Goal: Task Accomplishment & Management: Complete application form

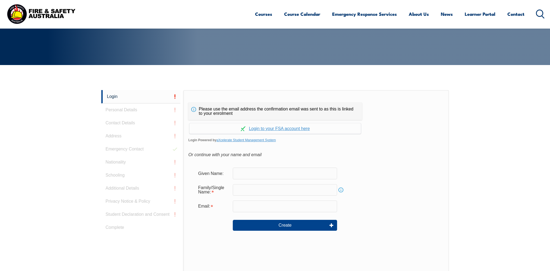
click at [295, 169] on input "text" at bounding box center [285, 172] width 104 height 11
type input "Gabriel"
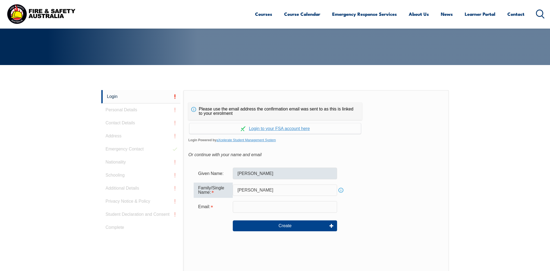
type input "Anaya Gomez"
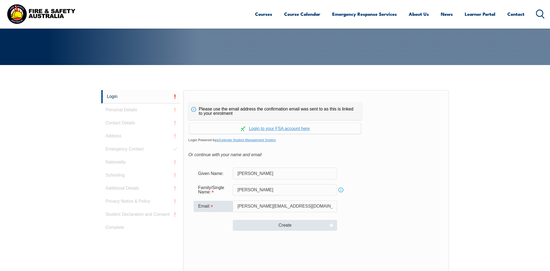
type input "gabriel.gomez1@bhp.com"
click at [303, 221] on button "Create" at bounding box center [285, 225] width 104 height 11
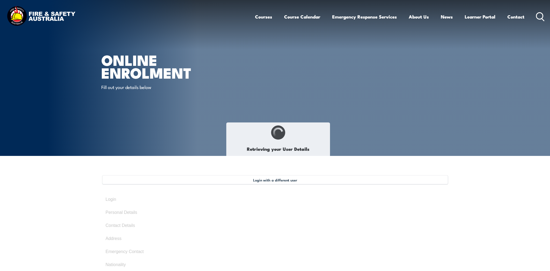
select select "Mr"
type input "[PERSON_NAME]"
type input "Anaya Gomez"
type input "March 19, 1989"
type input "RK8TUYSCFM"
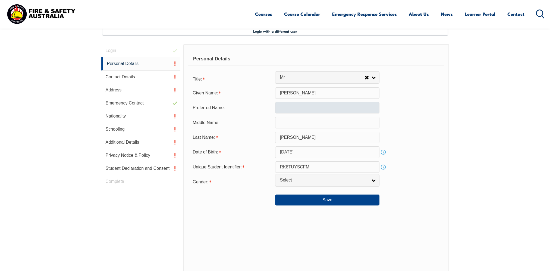
scroll to position [148, 0]
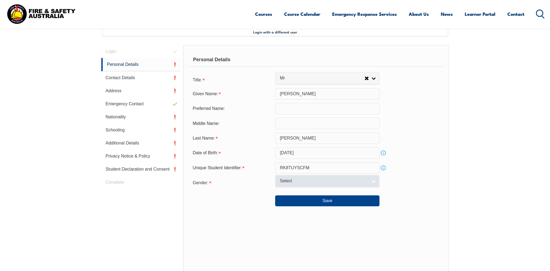
click at [374, 179] on link "Select" at bounding box center [327, 181] width 104 height 12
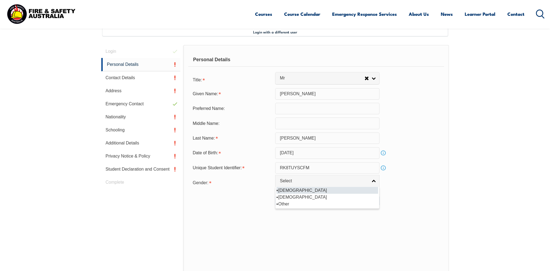
click at [357, 191] on li "[DEMOGRAPHIC_DATA]" at bounding box center [328, 190] width 102 height 7
select select "M"
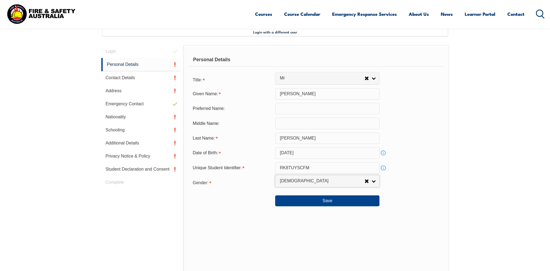
click at [414, 122] on div "Middle Name:" at bounding box center [316, 122] width 256 height 11
click at [334, 202] on button "Save" at bounding box center [327, 200] width 104 height 11
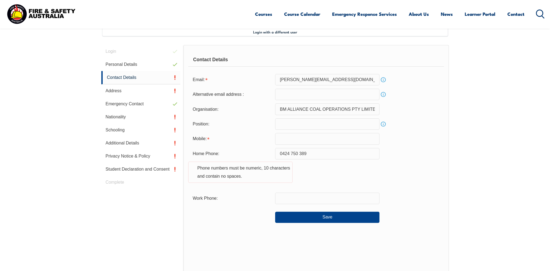
click at [290, 134] on input "text" at bounding box center [327, 138] width 104 height 11
type input "0424750389"
click at [461, 168] on section "Login with a different user Login Personal Details Contact Details Address Emer…" at bounding box center [275, 184] width 550 height 352
click at [298, 138] on input "0424750389" at bounding box center [327, 138] width 104 height 11
click at [290, 138] on input "0424750389" at bounding box center [327, 138] width 104 height 11
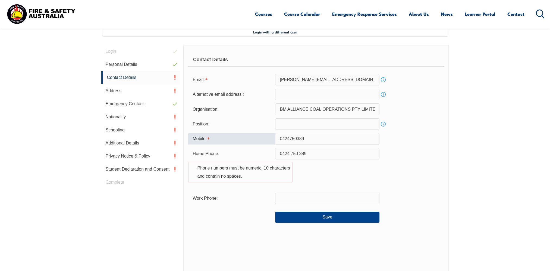
click at [403, 144] on div "Mobile: 0424750389" at bounding box center [316, 138] width 256 height 11
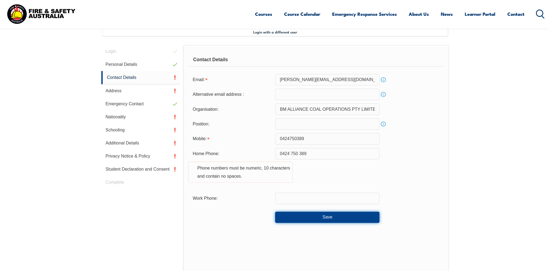
click at [325, 216] on button "Save" at bounding box center [327, 216] width 104 height 11
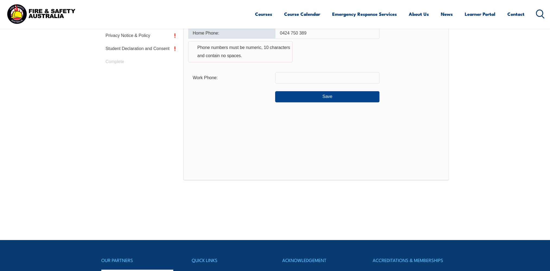
scroll to position [214, 0]
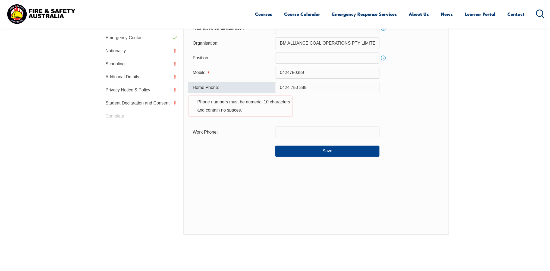
drag, startPoint x: 315, startPoint y: 90, endPoint x: 277, endPoint y: 88, distance: 37.8
click at [277, 88] on input "0424 750 389" at bounding box center [327, 87] width 104 height 11
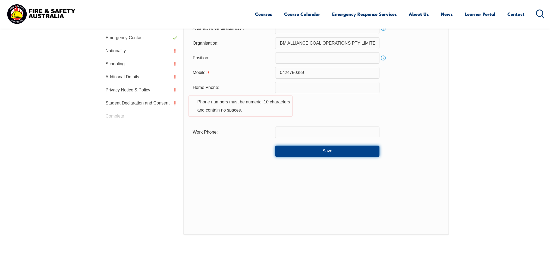
click at [333, 154] on button "Save" at bounding box center [327, 150] width 104 height 11
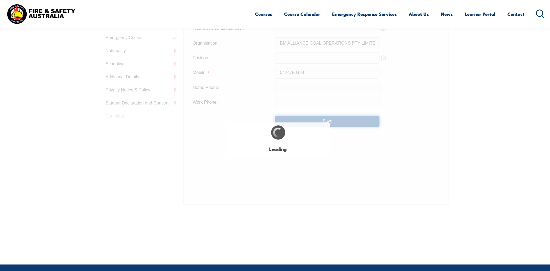
type input "0424 750 389"
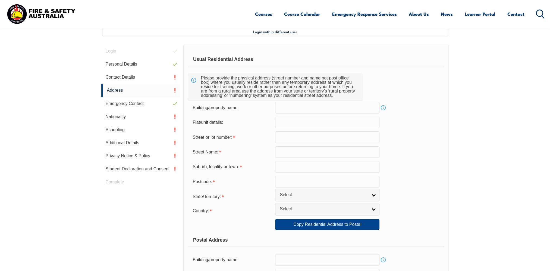
scroll to position [148, 0]
click at [289, 141] on input "text" at bounding box center [327, 137] width 104 height 11
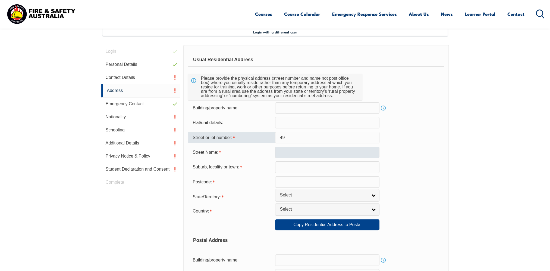
type input "49"
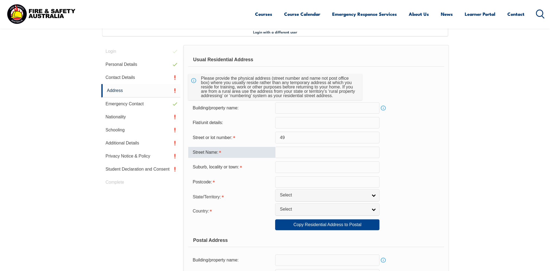
click at [285, 150] on input "text" at bounding box center [327, 152] width 104 height 11
type input "rix drive"
click at [304, 165] on input "text" at bounding box center [327, 166] width 104 height 11
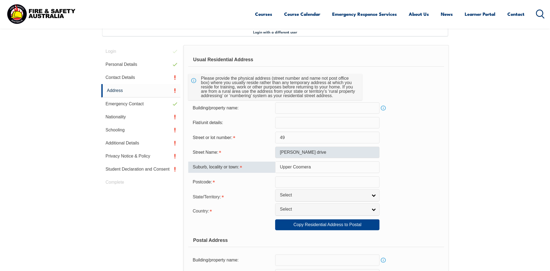
type input "Upper Coomera"
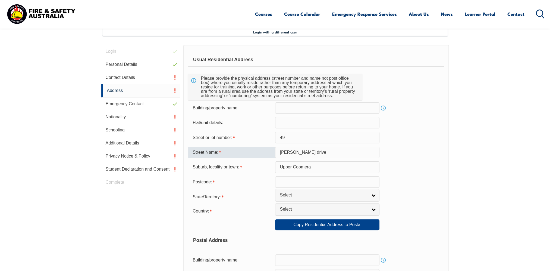
click at [281, 151] on input "rix drive" at bounding box center [327, 152] width 104 height 11
type input "Rix drive"
click at [299, 178] on input "text" at bounding box center [327, 181] width 104 height 11
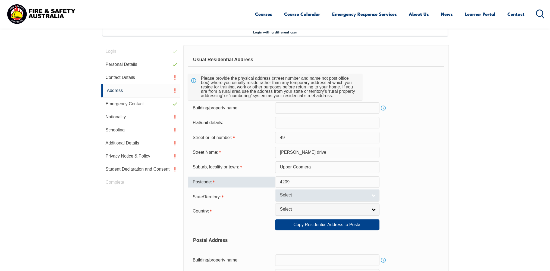
type input "4209"
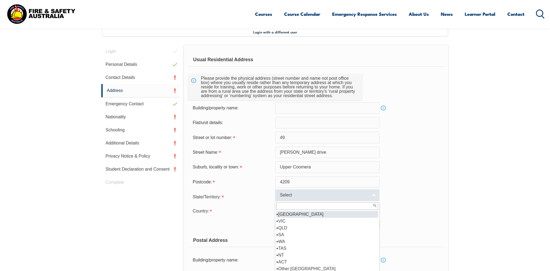
click at [318, 197] on span "Select" at bounding box center [324, 195] width 88 height 6
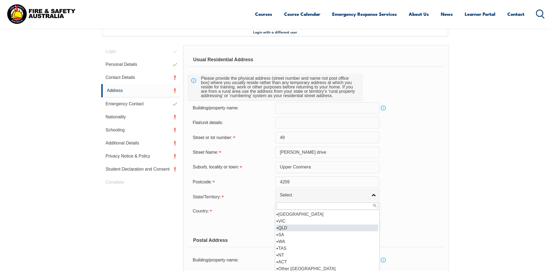
click at [308, 226] on li "QLD" at bounding box center [328, 227] width 102 height 7
select select "QLD"
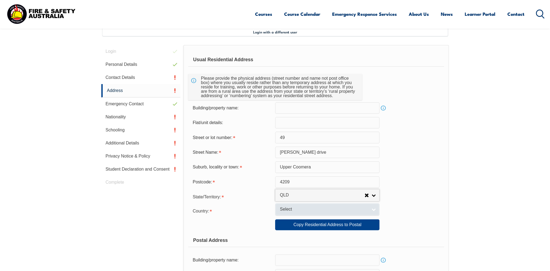
click at [302, 209] on span "Select" at bounding box center [324, 209] width 88 height 6
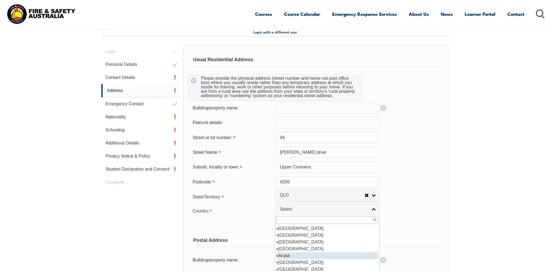
scroll to position [82, 0]
click at [298, 235] on li "[GEOGRAPHIC_DATA]" at bounding box center [328, 235] width 102 height 7
select select "1101"
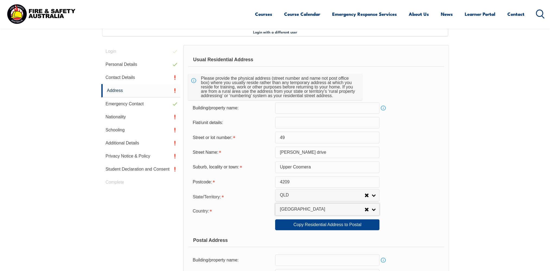
click at [403, 199] on div "State/Territory: NSW VIC QLD SA WA TAS NT ACT Other Australian Territory Overse…" at bounding box center [316, 196] width 256 height 11
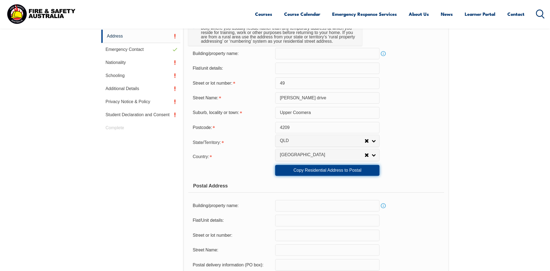
drag, startPoint x: 348, startPoint y: 171, endPoint x: 362, endPoint y: 169, distance: 13.5
click at [348, 171] on link "Copy Residential Address to Postal" at bounding box center [327, 170] width 104 height 11
type input "49"
type input "Rix drive"
type input "Upper Coomera"
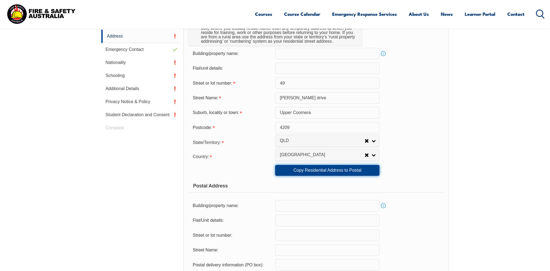
select select "QLD"
type input "4209"
select select "1101"
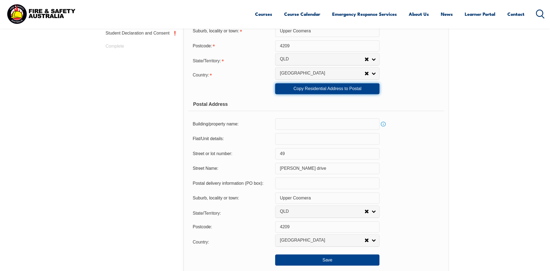
scroll to position [393, 0]
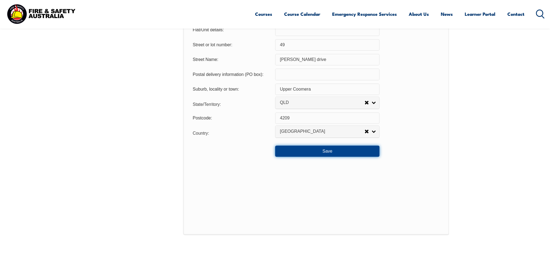
click at [288, 152] on button "Save" at bounding box center [327, 150] width 104 height 11
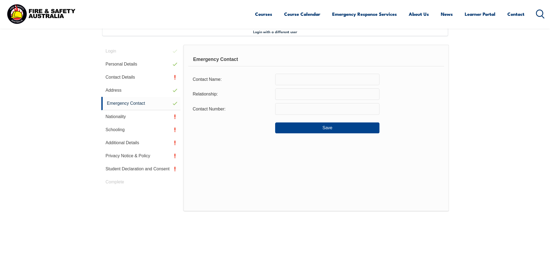
scroll to position [148, 0]
click at [311, 131] on button "Save" at bounding box center [327, 128] width 104 height 11
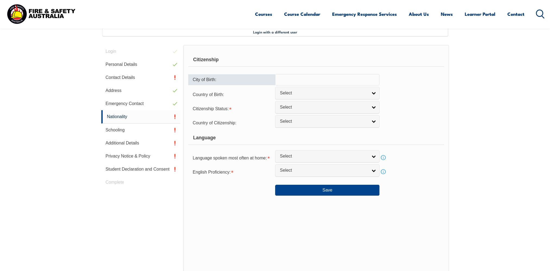
click at [313, 83] on input "text" at bounding box center [327, 79] width 104 height 11
type input "Bucaramanga"
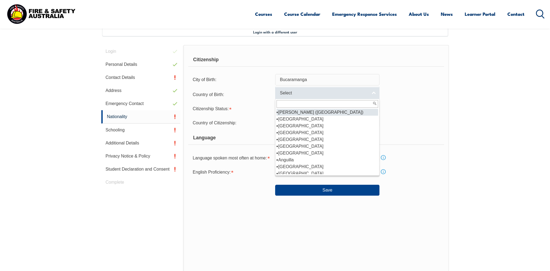
click at [304, 91] on span "Select" at bounding box center [324, 93] width 88 height 6
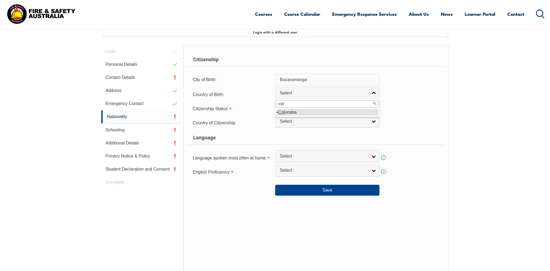
type input "col"
click at [310, 110] on li "Col ombia" at bounding box center [328, 112] width 102 height 7
select select "8205"
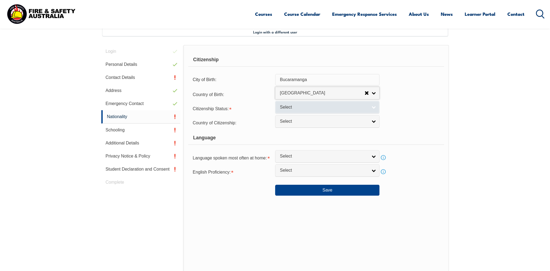
click at [300, 107] on span "Select" at bounding box center [324, 107] width 88 height 6
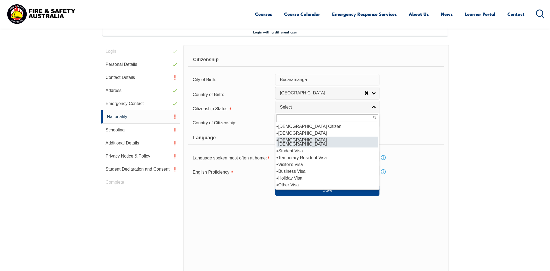
click at [345, 137] on li "[DEMOGRAPHIC_DATA] [DEMOGRAPHIC_DATA]" at bounding box center [328, 141] width 102 height 11
select select "3"
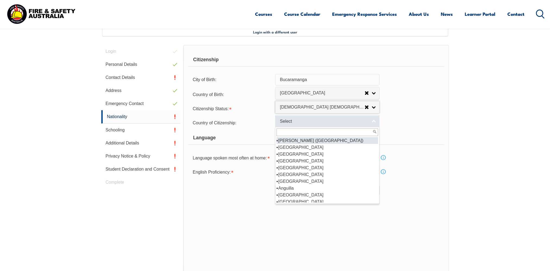
click at [301, 124] on link "Select" at bounding box center [327, 121] width 104 height 12
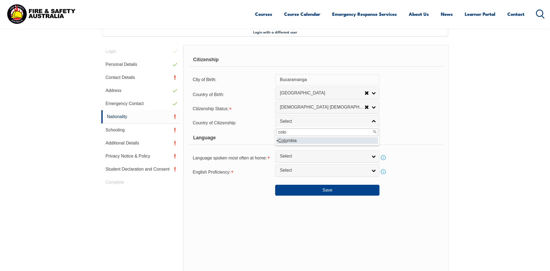
type input "colo"
click at [293, 142] on li "Colo mbia" at bounding box center [328, 140] width 102 height 7
select select "8205"
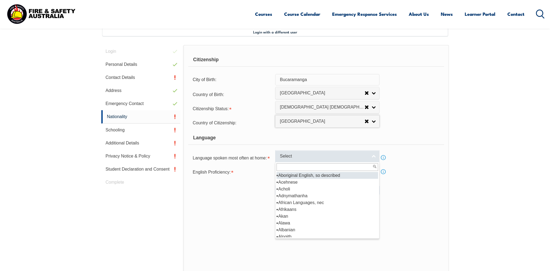
click at [296, 153] on span "Select" at bounding box center [324, 156] width 88 height 6
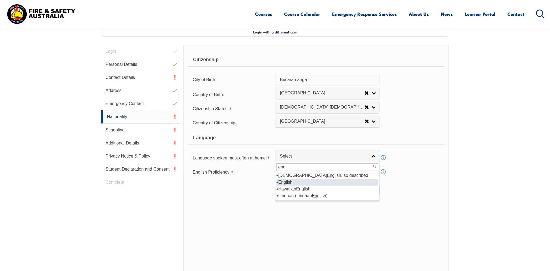
type input "engl"
click at [292, 184] on li "Engl ish" at bounding box center [328, 182] width 102 height 7
select select "1201"
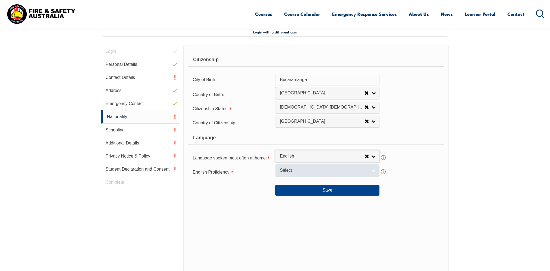
click at [292, 170] on span "Select" at bounding box center [324, 170] width 88 height 6
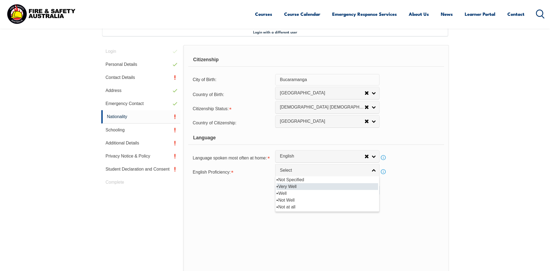
click at [295, 187] on li "Very Well" at bounding box center [328, 186] width 102 height 7
select select "1"
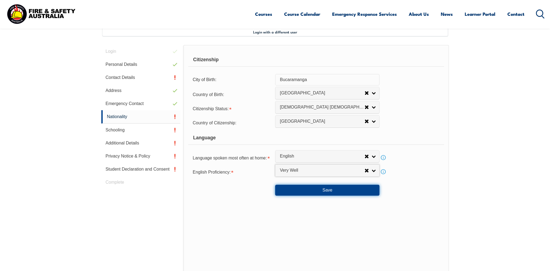
click at [334, 189] on button "Save" at bounding box center [327, 190] width 104 height 11
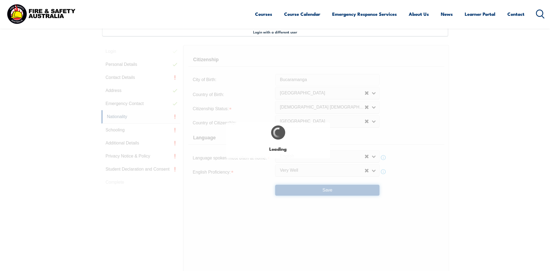
select select "false"
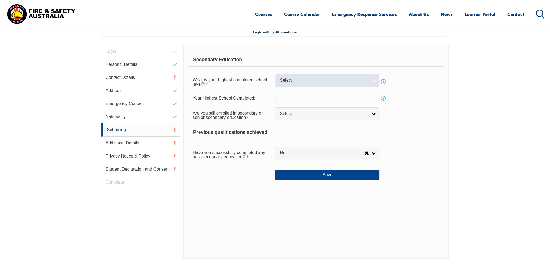
click at [329, 80] on span "Select" at bounding box center [324, 80] width 88 height 6
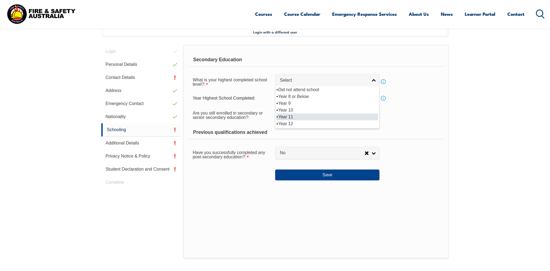
click at [317, 119] on li "Year 11" at bounding box center [328, 116] width 102 height 7
select select "11"
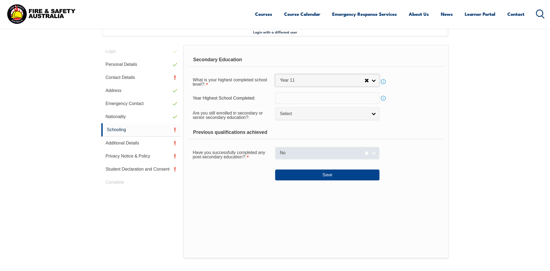
click at [328, 153] on span "No" at bounding box center [322, 153] width 85 height 6
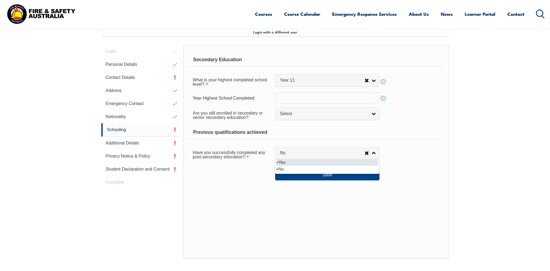
click at [327, 161] on li "Yes" at bounding box center [328, 162] width 102 height 7
select select "true"
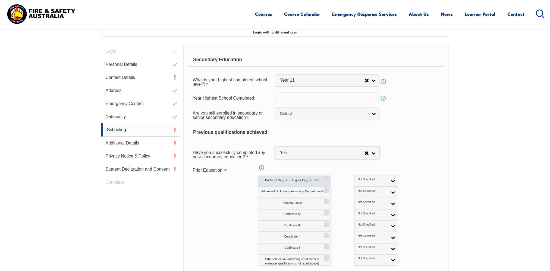
click at [294, 179] on label "Bachelor Degree or Higher Degree level" at bounding box center [294, 180] width 73 height 11
click at [324, 177] on input "Bachelor Degree or Higher Degree level" at bounding box center [325, 177] width 3 height 1
checkbox input "true"
click at [369, 180] on link "Not Specified" at bounding box center [376, 180] width 43 height 11
click at [358, 198] on li "Australian Qualification" at bounding box center [376, 198] width 41 height 11
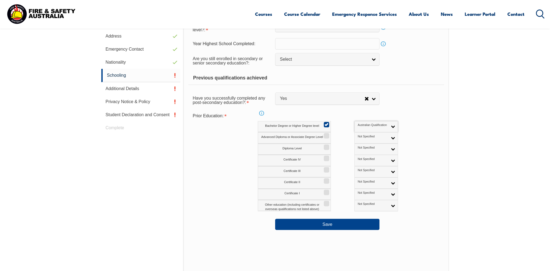
scroll to position [257, 0]
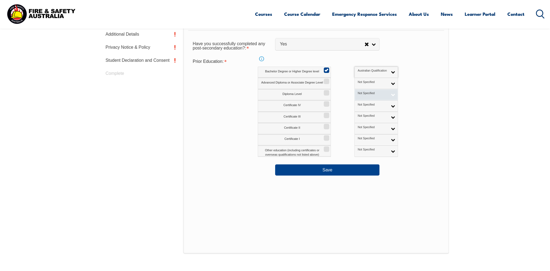
drag, startPoint x: 326, startPoint y: 91, endPoint x: 334, endPoint y: 97, distance: 9.6
click at [326, 91] on input "Diploma Level" at bounding box center [325, 91] width 3 height 1
checkbox input "true"
click at [372, 97] on link "Not Specified" at bounding box center [376, 94] width 43 height 11
click at [359, 112] on li "Australian Qualification" at bounding box center [376, 112] width 41 height 11
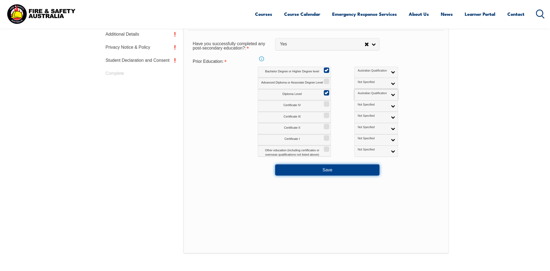
click at [344, 169] on button "Save" at bounding box center [327, 169] width 104 height 11
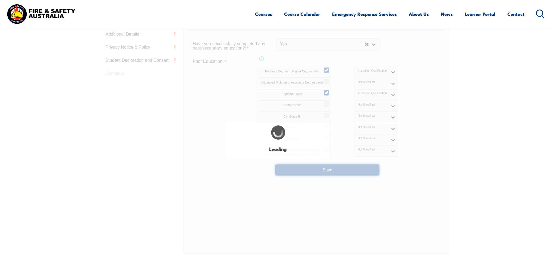
select select "true"
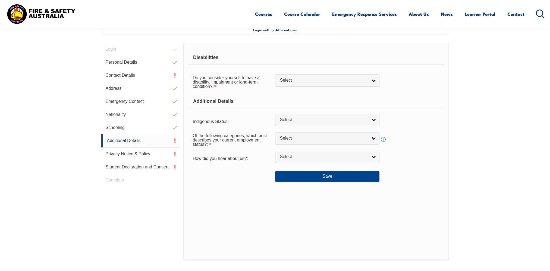
scroll to position [148, 0]
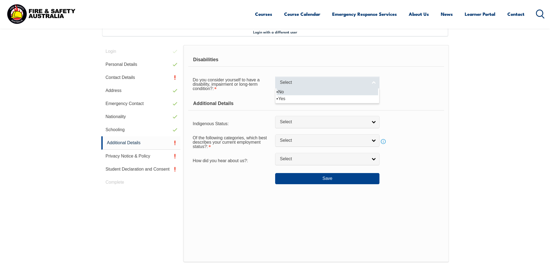
click at [376, 81] on link "Select" at bounding box center [327, 82] width 104 height 12
click at [364, 93] on li "No" at bounding box center [328, 91] width 102 height 7
select select "false"
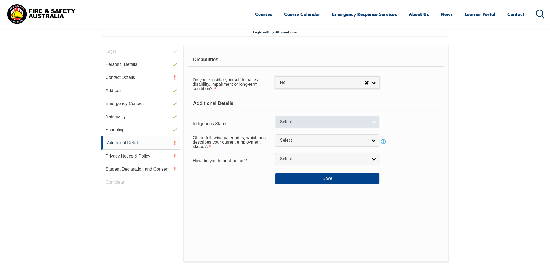
click at [369, 119] on link "Select" at bounding box center [327, 122] width 104 height 12
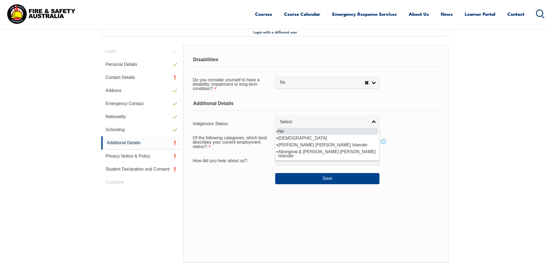
click at [353, 131] on li "No" at bounding box center [328, 131] width 102 height 7
select select "4"
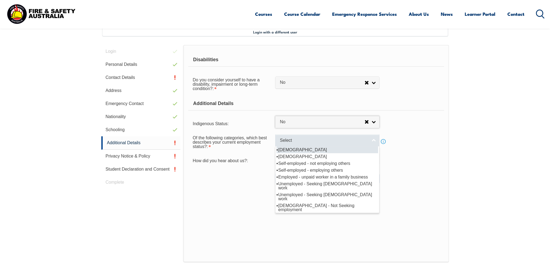
click at [342, 143] on link "Select" at bounding box center [327, 140] width 104 height 12
click at [309, 148] on li "[DEMOGRAPHIC_DATA]" at bounding box center [328, 149] width 102 height 7
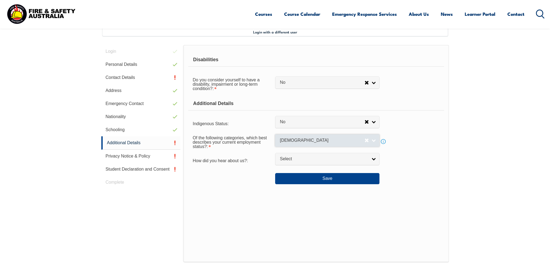
click at [373, 139] on link "[DEMOGRAPHIC_DATA]" at bounding box center [327, 140] width 104 height 12
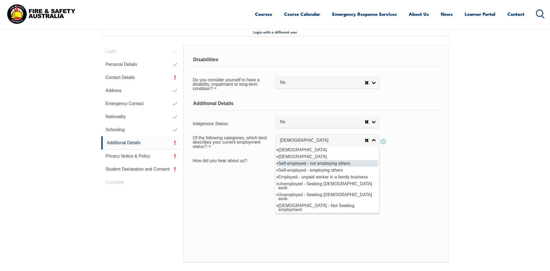
click at [357, 163] on li "Self-employed - not employing others" at bounding box center [328, 163] width 102 height 7
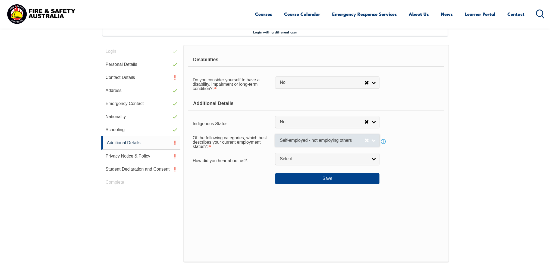
click at [378, 137] on div "Of the following categories, which best describes your current employment statu…" at bounding box center [316, 142] width 256 height 20
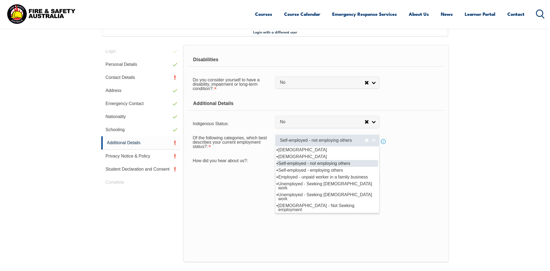
click at [375, 141] on link "Self-employed - not employing others" at bounding box center [327, 140] width 104 height 12
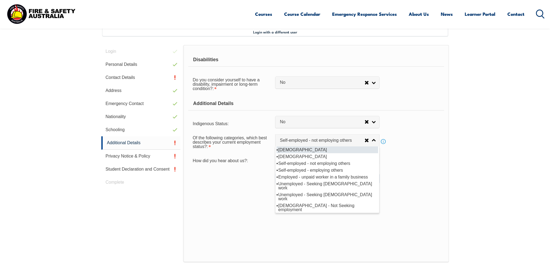
click at [353, 150] on li "[DEMOGRAPHIC_DATA]" at bounding box center [328, 149] width 102 height 7
select select "1"
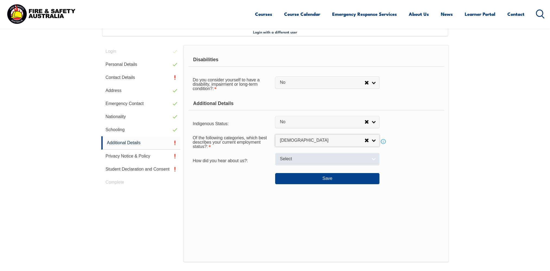
click at [358, 157] on span "Select" at bounding box center [324, 159] width 88 height 6
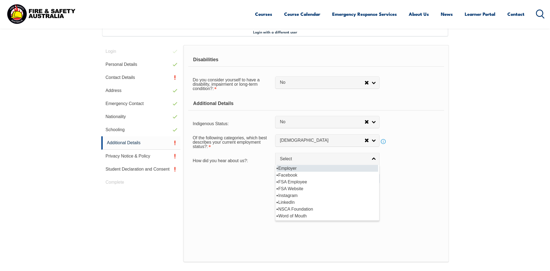
click at [333, 170] on li "Employer" at bounding box center [328, 168] width 102 height 7
select select "8019"
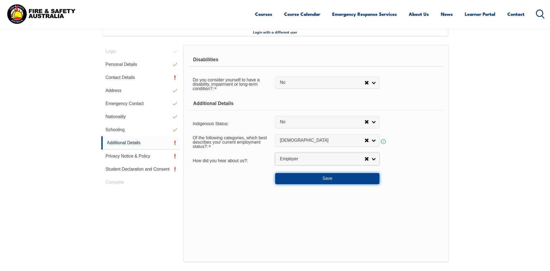
click at [334, 180] on button "Save" at bounding box center [327, 178] width 104 height 11
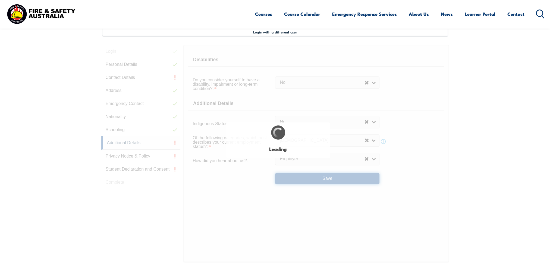
select select "false"
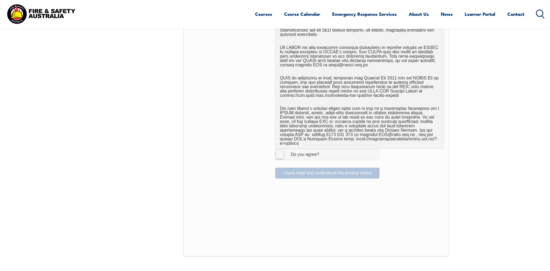
scroll to position [338, 0]
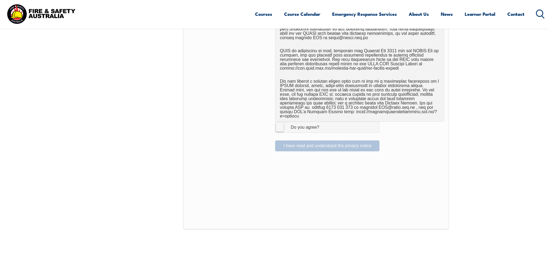
click at [281, 122] on label "I Agree Do you agree?" at bounding box center [327, 127] width 104 height 11
click at [324, 122] on input "I Agree Do you agree?" at bounding box center [328, 127] width 9 height 10
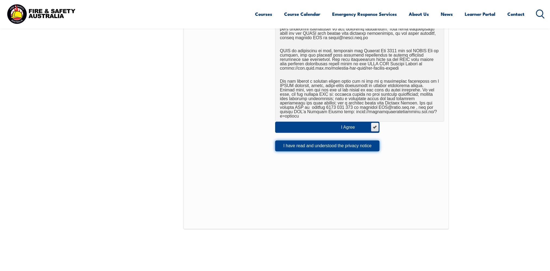
click at [299, 141] on button "I have read and understood the privacy notice" at bounding box center [327, 145] width 104 height 11
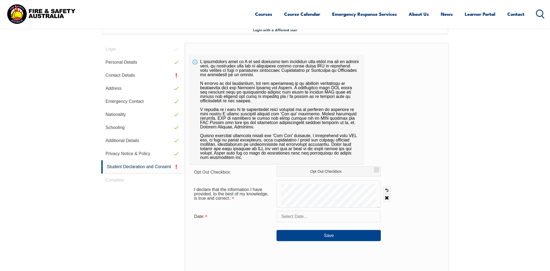
scroll to position [148, 0]
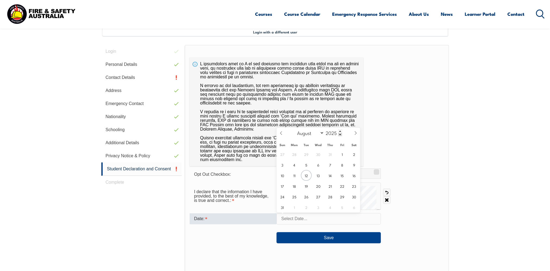
click at [306, 216] on input "text" at bounding box center [329, 218] width 104 height 11
click at [307, 173] on span "12" at bounding box center [306, 175] width 11 height 11
type input "August 12, 2025"
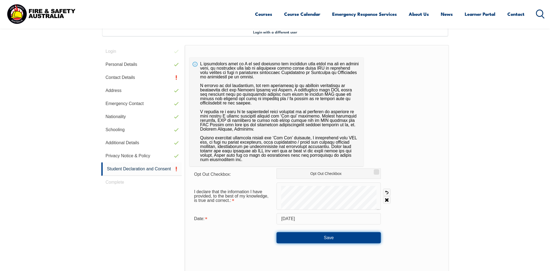
click at [332, 235] on button "Save" at bounding box center [329, 237] width 104 height 11
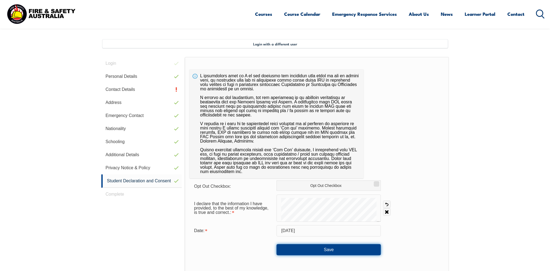
scroll to position [163, 0]
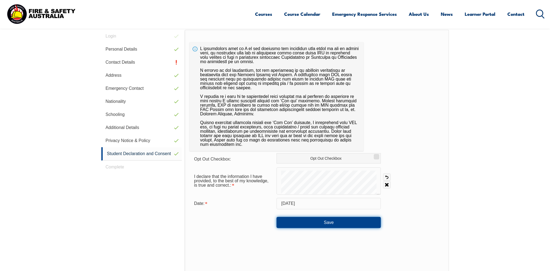
click at [333, 222] on button "Save" at bounding box center [329, 222] width 104 height 11
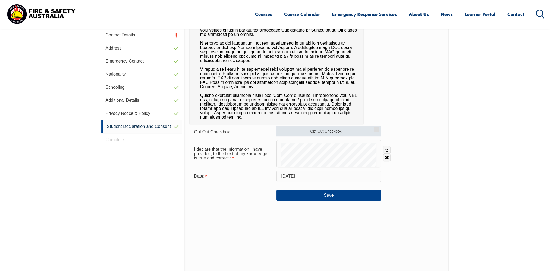
click at [377, 128] on input "Opt Out Checkbox" at bounding box center [375, 127] width 3 height 1
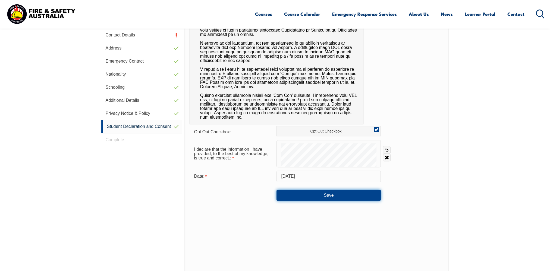
click at [318, 197] on button "Save" at bounding box center [329, 194] width 104 height 11
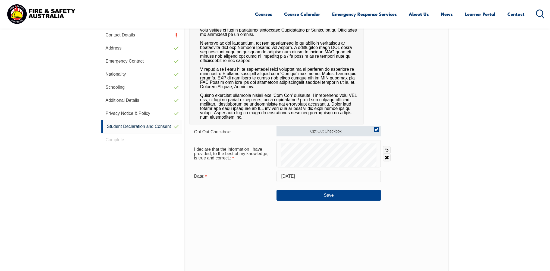
click at [377, 128] on input "Opt Out Checkbox" at bounding box center [375, 127] width 3 height 1
checkbox input "false"
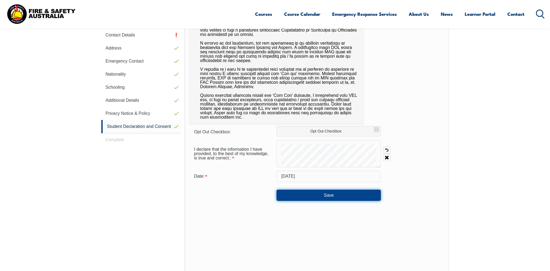
click at [354, 194] on button "Save" at bounding box center [329, 194] width 104 height 11
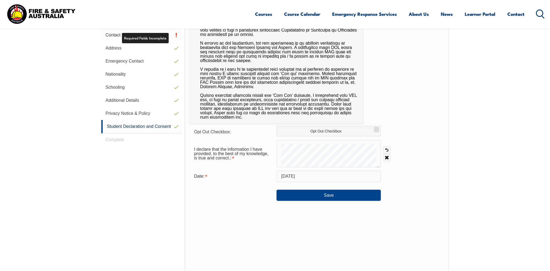
click at [151, 36] on link "Contact Details" at bounding box center [141, 35] width 81 height 13
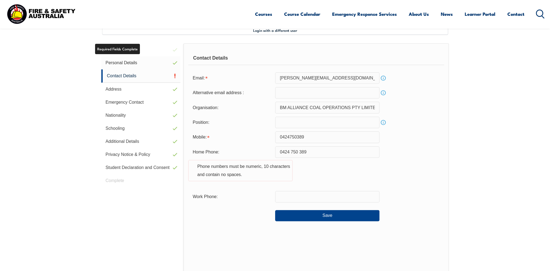
scroll to position [148, 0]
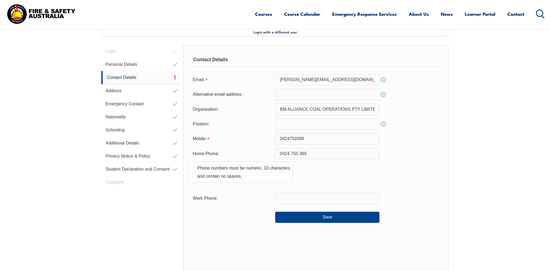
click at [339, 80] on input "gabriel.gomez1@bhp.com" at bounding box center [327, 79] width 104 height 11
click at [288, 138] on input "0424750389" at bounding box center [327, 138] width 104 height 11
click at [281, 139] on input "0424750389" at bounding box center [327, 138] width 104 height 11
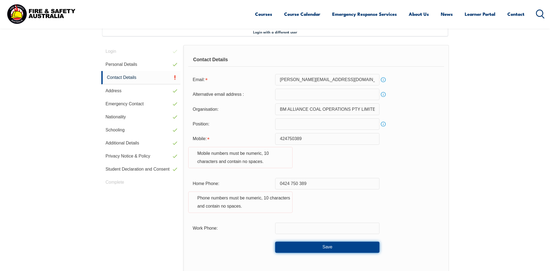
click at [321, 247] on button "Save" at bounding box center [327, 246] width 104 height 11
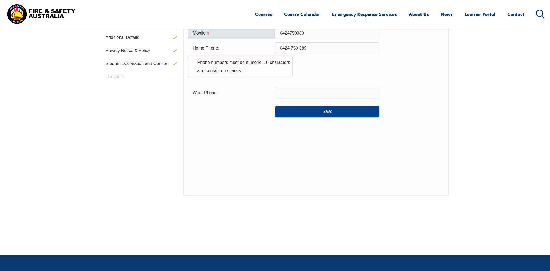
scroll to position [199, 0]
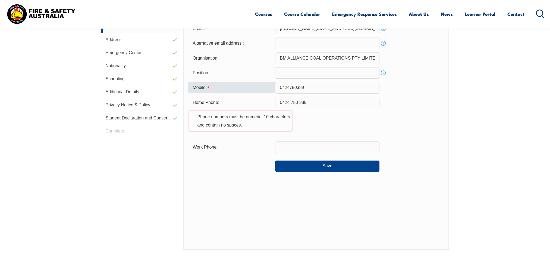
click at [282, 87] on input "0424750389" at bounding box center [327, 87] width 104 height 11
click at [351, 169] on button "Save" at bounding box center [327, 165] width 104 height 11
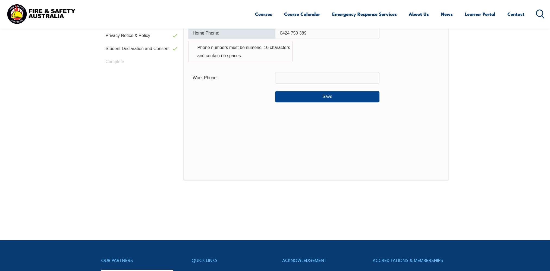
scroll to position [160, 0]
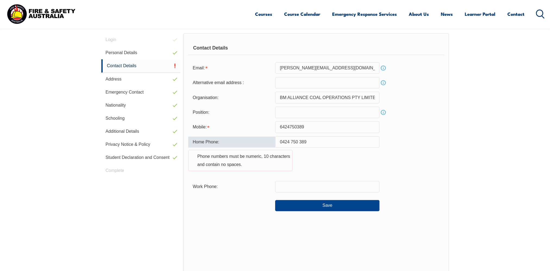
drag, startPoint x: 312, startPoint y: 141, endPoint x: 267, endPoint y: 137, distance: 45.3
click at [267, 137] on div "Home Phone: 0424 750 389 Phone numbers must be numeric, 10 characters and conta…" at bounding box center [316, 156] width 256 height 41
drag, startPoint x: 311, startPoint y: 125, endPoint x: 253, endPoint y: 122, distance: 58.0
click at [253, 122] on div "Mobile: 6424750389" at bounding box center [316, 126] width 256 height 11
paste input "0424 750 3"
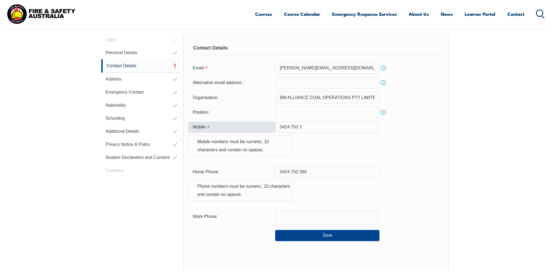
drag, startPoint x: 311, startPoint y: 130, endPoint x: 260, endPoint y: 118, distance: 52.9
click at [260, 118] on form "Email: gabriel.gomez1@bhp.com Info Alternative email address : Info Organisatio…" at bounding box center [316, 151] width 256 height 179
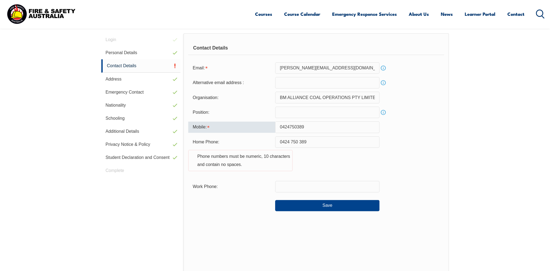
drag, startPoint x: 324, startPoint y: 126, endPoint x: 272, endPoint y: 124, distance: 51.4
click at [272, 124] on div "Mobile: 0424750389" at bounding box center [316, 126] width 256 height 11
type input "0424750389"
drag, startPoint x: 315, startPoint y: 140, endPoint x: 264, endPoint y: 145, distance: 50.5
click at [264, 145] on div "Home Phone: 0424 750 389 Phone numbers must be numeric, 10 characters and conta…" at bounding box center [316, 156] width 256 height 41
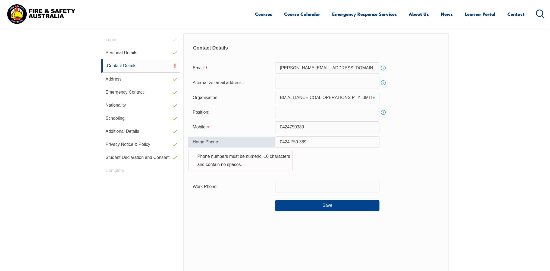
paste input "750"
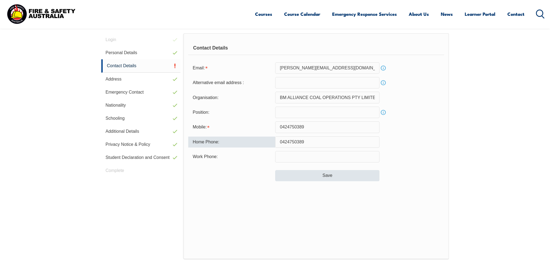
type input "0424750389"
click at [313, 175] on button "Save" at bounding box center [327, 175] width 104 height 11
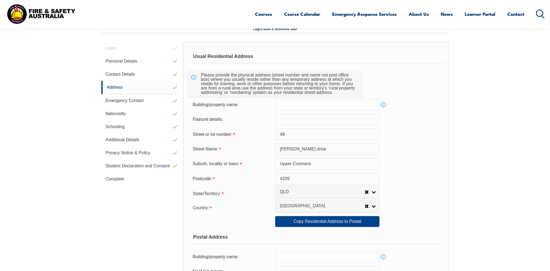
scroll to position [148, 0]
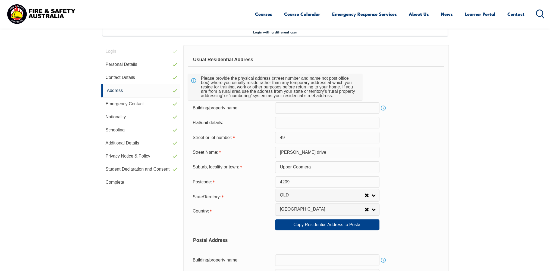
click at [153, 178] on link "Complete" at bounding box center [140, 182] width 79 height 13
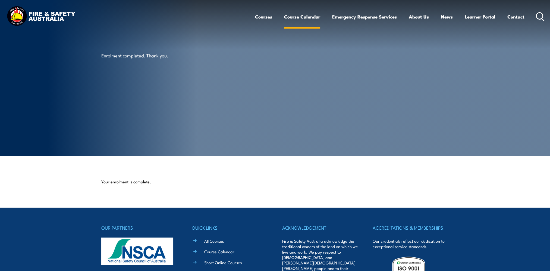
click at [308, 17] on link "Course Calendar" at bounding box center [302, 17] width 36 height 14
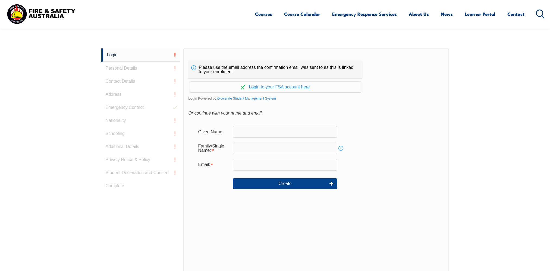
scroll to position [145, 0]
